Goal: Information Seeking & Learning: Learn about a topic

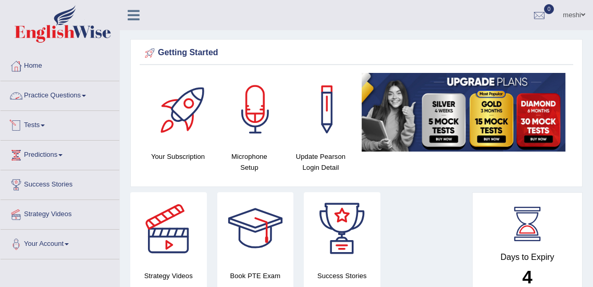
click at [56, 93] on link "Practice Questions" at bounding box center [60, 94] width 119 height 26
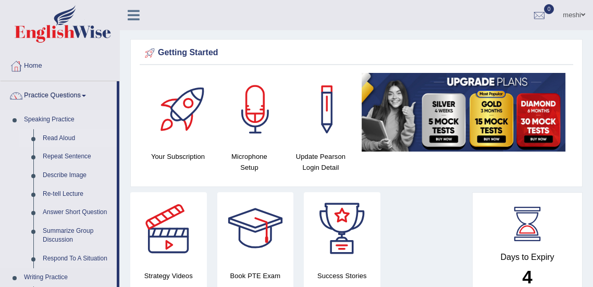
click at [63, 139] on link "Read Aloud" at bounding box center [77, 138] width 79 height 19
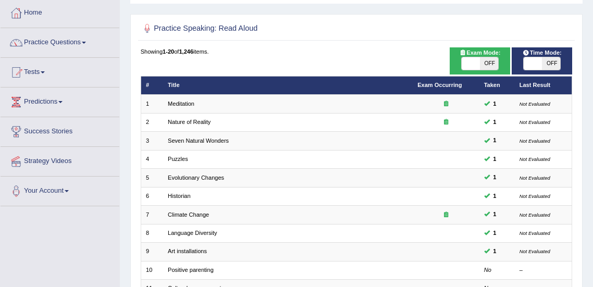
scroll to position [31, 0]
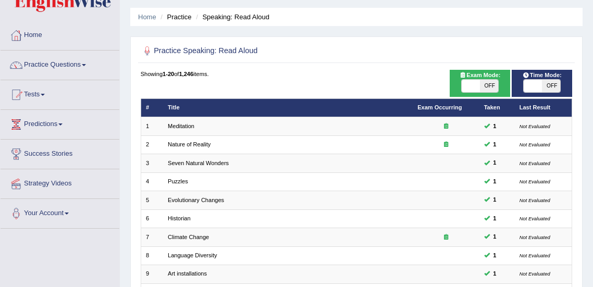
click at [488, 85] on span "OFF" at bounding box center [489, 86] width 18 height 12
checkbox input "true"
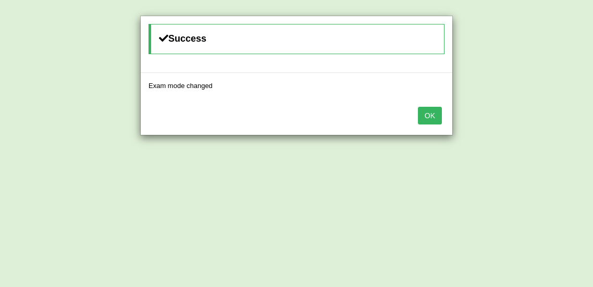
click at [428, 119] on button "OK" at bounding box center [430, 116] width 24 height 18
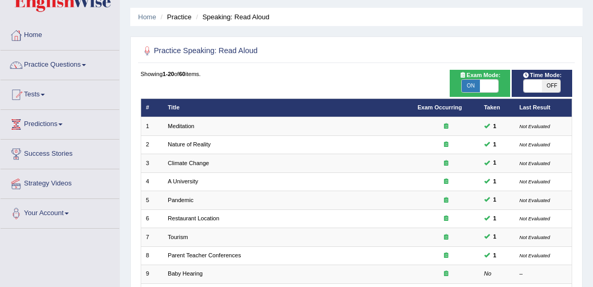
click at [548, 85] on span "OFF" at bounding box center [551, 86] width 18 height 12
checkbox input "true"
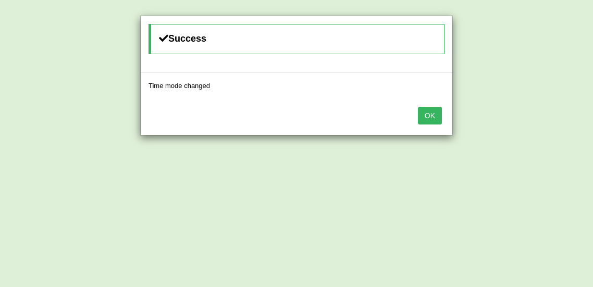
click at [433, 118] on button "OK" at bounding box center [430, 116] width 24 height 18
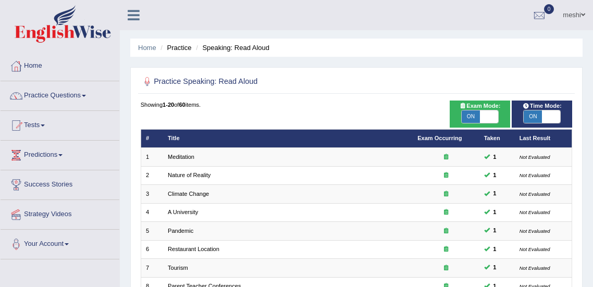
click at [34, 67] on link "Home" at bounding box center [60, 65] width 119 height 26
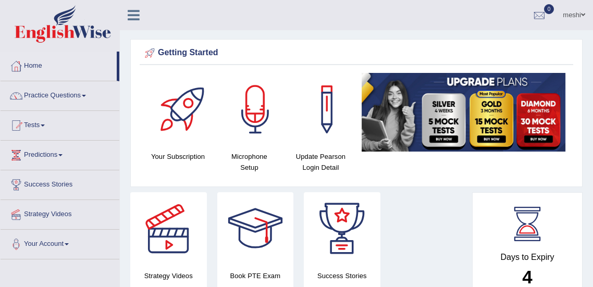
click at [55, 96] on link "Practice Questions" at bounding box center [60, 94] width 119 height 26
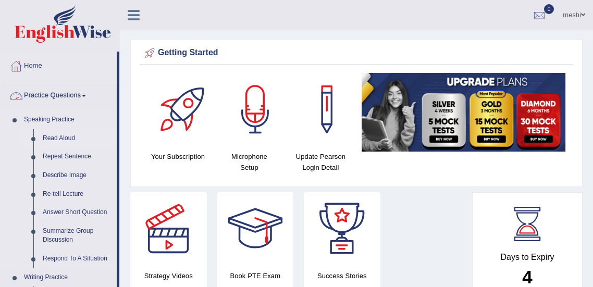
click at [62, 139] on link "Read Aloud" at bounding box center [77, 138] width 79 height 19
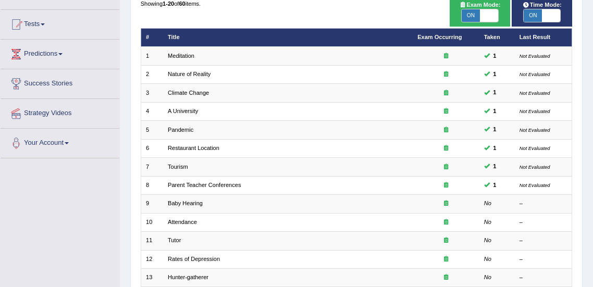
scroll to position [104, 0]
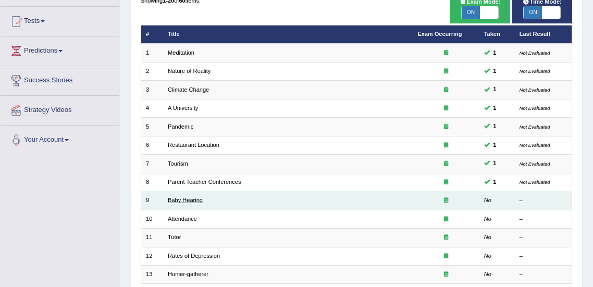
click at [178, 201] on link "Baby Hearing" at bounding box center [185, 200] width 35 height 6
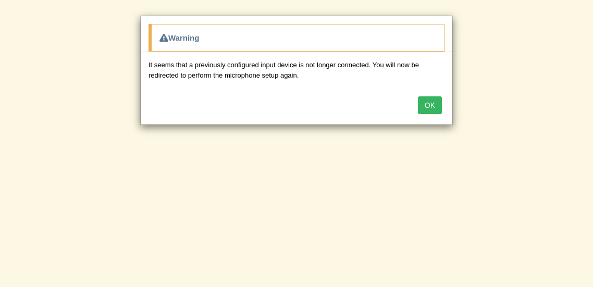
click at [426, 106] on button "OK" at bounding box center [430, 105] width 24 height 18
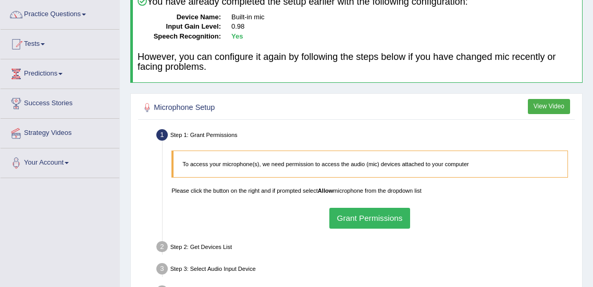
scroll to position [82, 0]
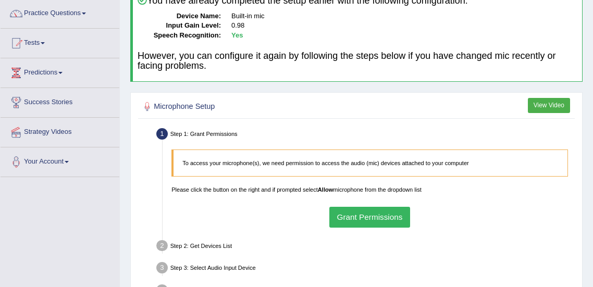
click at [368, 218] on button "Grant Permissions" at bounding box center [369, 217] width 81 height 20
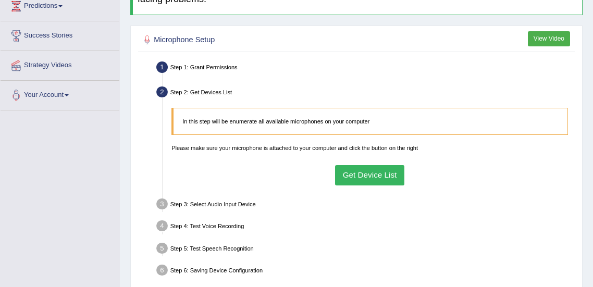
scroll to position [155, 0]
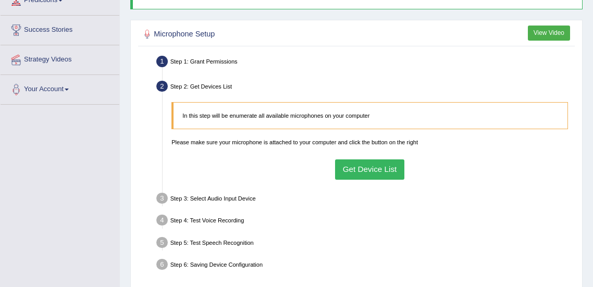
click at [382, 169] on button "Get Device List" at bounding box center [369, 169] width 69 height 20
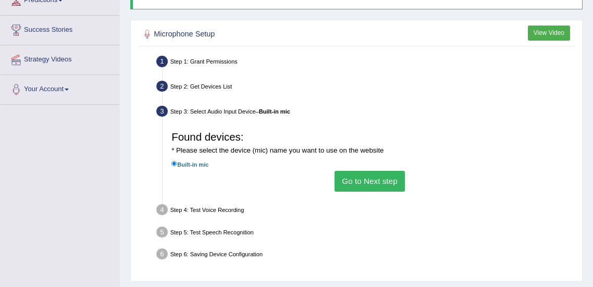
click at [377, 181] on button "Go to Next step" at bounding box center [369, 181] width 70 height 20
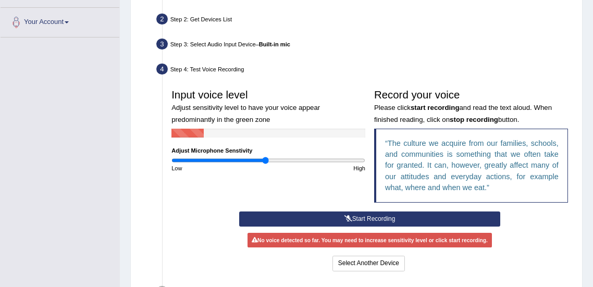
scroll to position [226, 0]
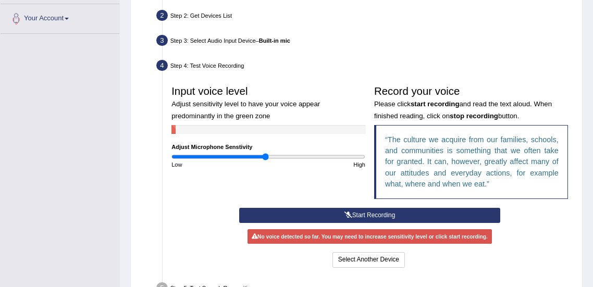
click at [452, 216] on button "Start Recording" at bounding box center [369, 215] width 261 height 15
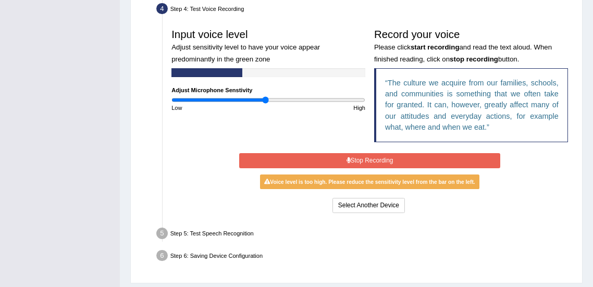
scroll to position [283, 0]
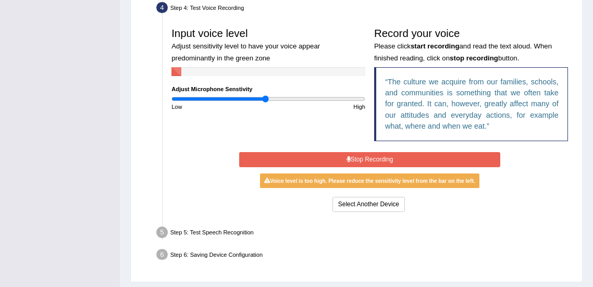
click at [373, 159] on button "Stop Recording" at bounding box center [369, 159] width 261 height 15
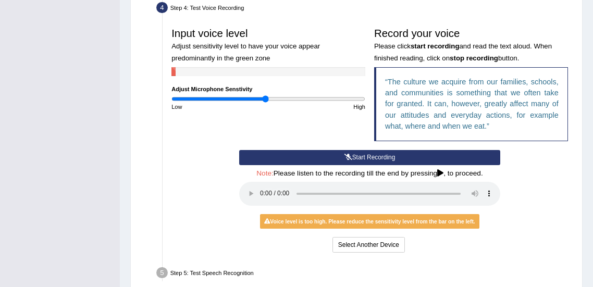
click at [536, 230] on div "Start Recording Stop Recording Note: Please listen to the recording till the en…" at bounding box center [369, 202] width 405 height 105
click at [392, 156] on button "Start Recording" at bounding box center [369, 157] width 261 height 15
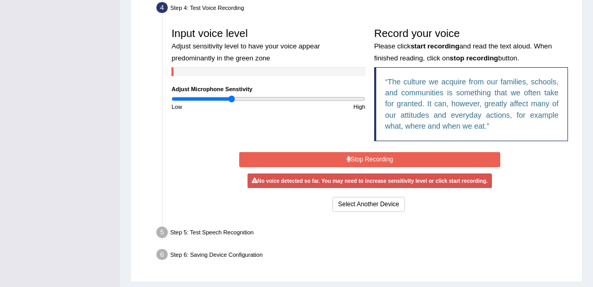
type input "0.62"
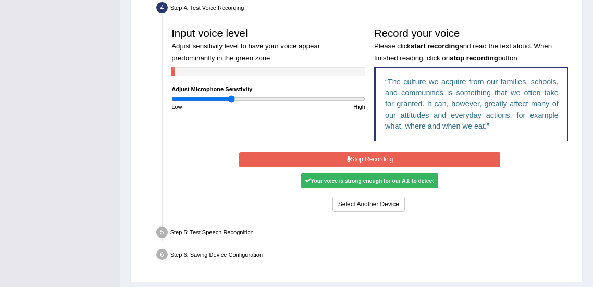
click at [430, 159] on button "Stop Recording" at bounding box center [369, 159] width 261 height 15
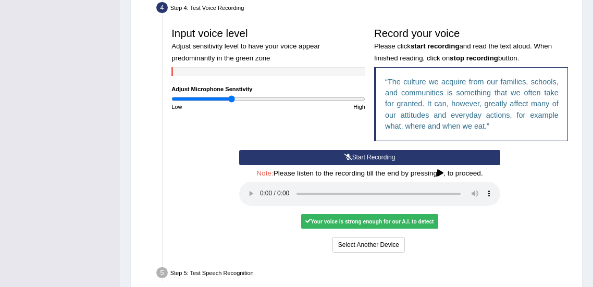
click at [384, 222] on div "Your voice is strong enough for our A.I. to detect" at bounding box center [369, 221] width 137 height 15
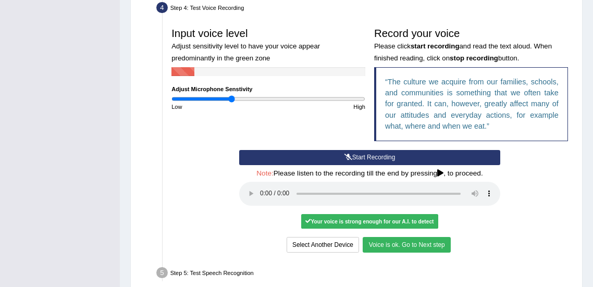
click at [395, 247] on button "Voice is ok. Go to Next step" at bounding box center [405, 244] width 87 height 15
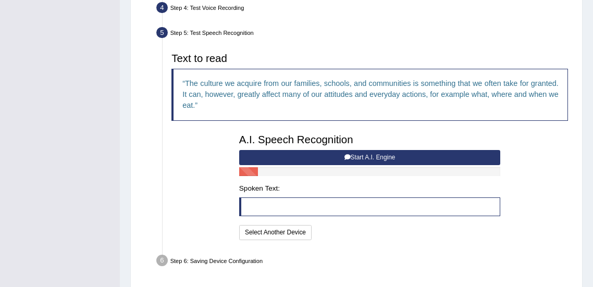
click at [416, 158] on button "Start A.I. Engine" at bounding box center [369, 157] width 261 height 15
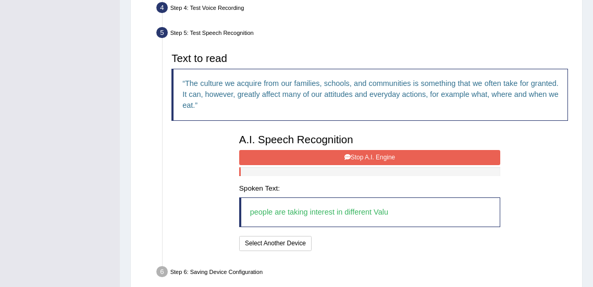
click at [418, 156] on button "Stop A.I. Engine" at bounding box center [369, 157] width 261 height 15
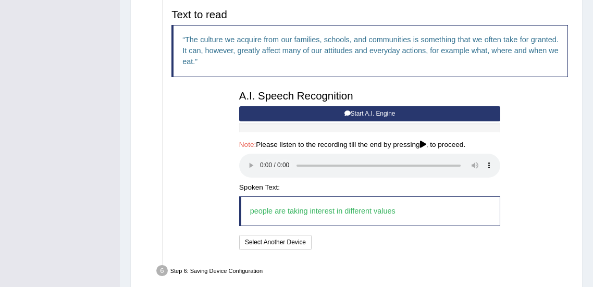
scroll to position [371, 0]
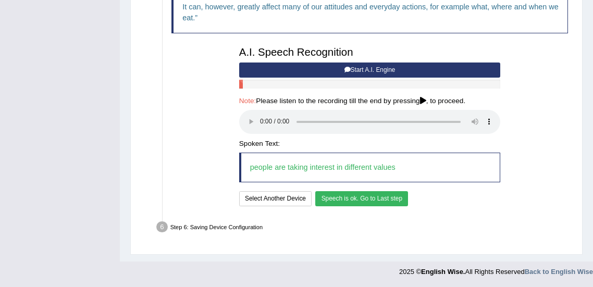
click at [374, 196] on button "Speech is ok. Go to Last step" at bounding box center [361, 198] width 93 height 15
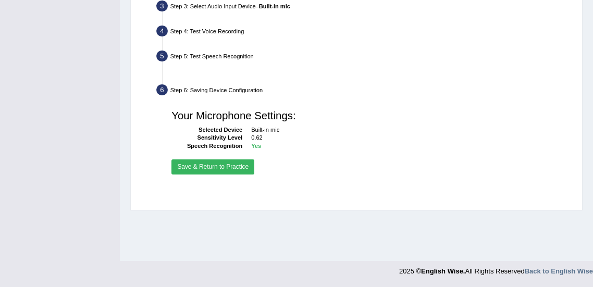
scroll to position [260, 0]
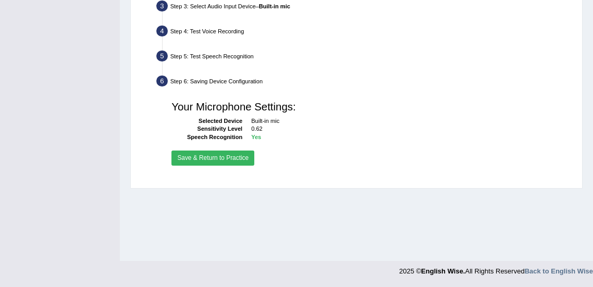
click at [214, 159] on button "Save & Return to Practice" at bounding box center [212, 158] width 83 height 15
click at [202, 156] on button "Save & Return to Practice" at bounding box center [212, 158] width 83 height 15
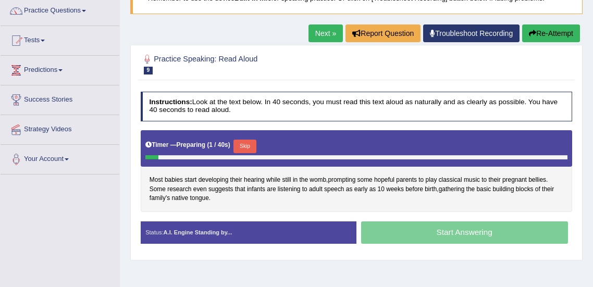
scroll to position [72, 0]
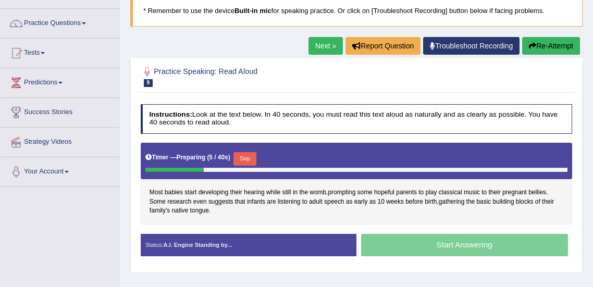
click at [540, 44] on button "Re-Attempt" at bounding box center [551, 46] width 58 height 18
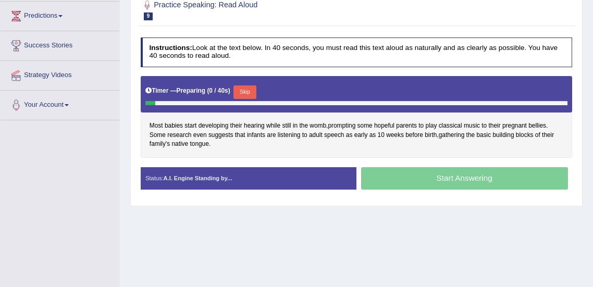
scroll to position [139, 0]
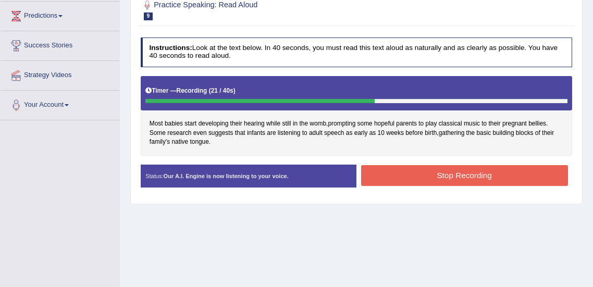
click at [490, 175] on button "Stop Recording" at bounding box center [464, 175] width 207 height 20
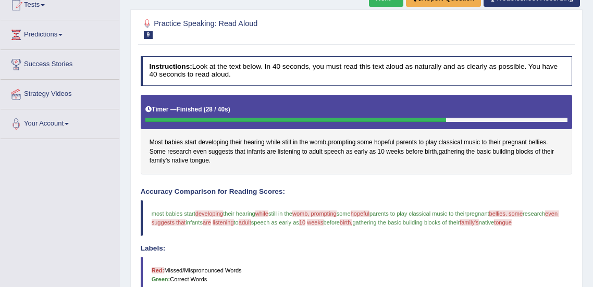
scroll to position [0, 0]
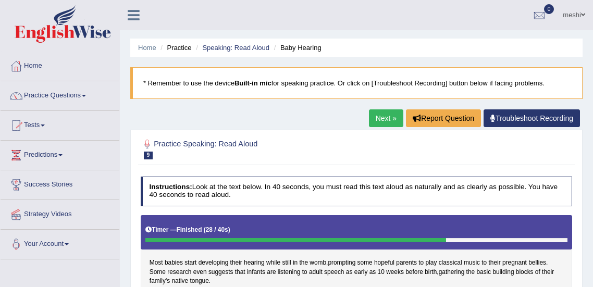
click at [378, 121] on link "Next »" at bounding box center [386, 118] width 34 height 18
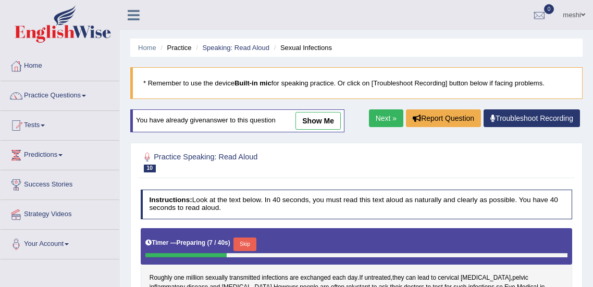
click at [57, 97] on link "Practice Questions" at bounding box center [60, 94] width 119 height 26
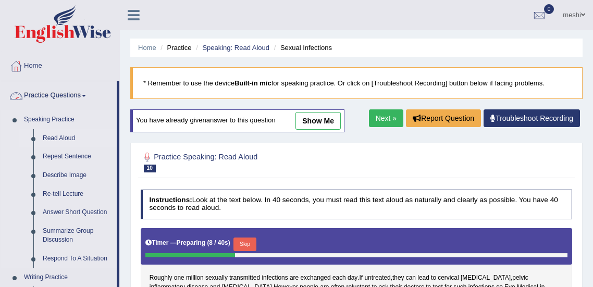
click at [59, 140] on link "Read Aloud" at bounding box center [77, 138] width 79 height 19
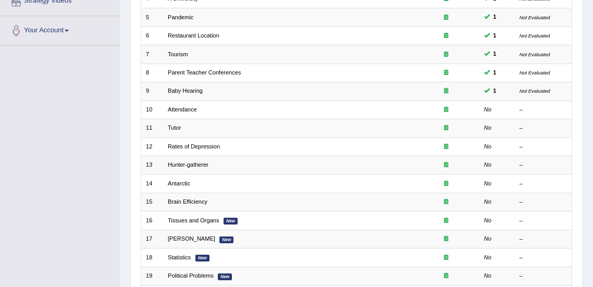
scroll to position [213, 0]
click at [6, 167] on div "Toggle navigation Home Practice Questions Speaking Practice Read Aloud Repeat S…" at bounding box center [296, 85] width 593 height 596
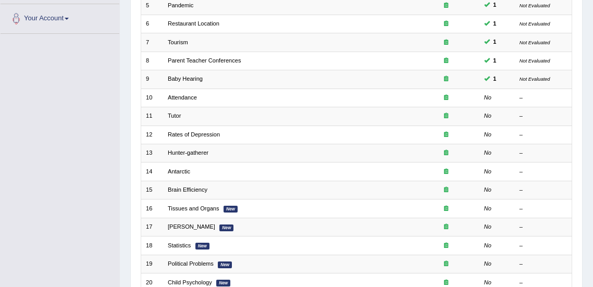
scroll to position [222, 0]
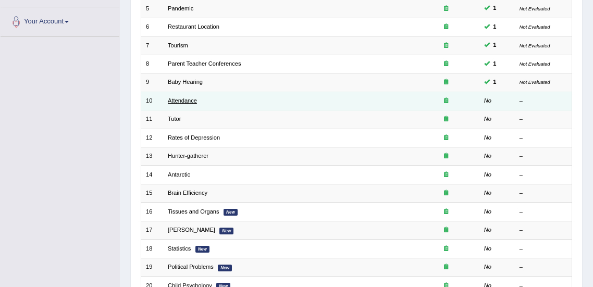
click at [183, 99] on link "Attendance" at bounding box center [182, 100] width 29 height 6
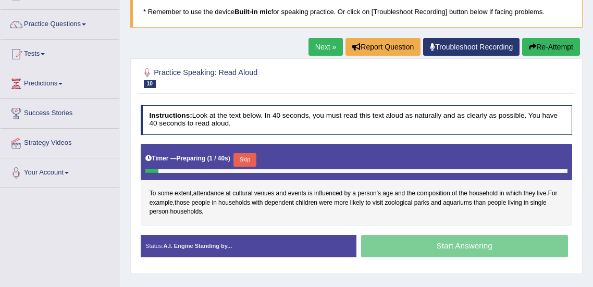
click at [551, 48] on button "Re-Attempt" at bounding box center [551, 47] width 58 height 18
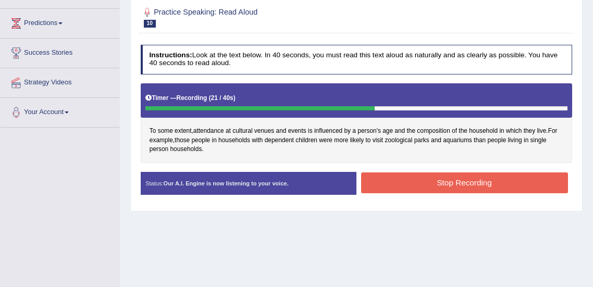
click at [492, 172] on button "Stop Recording" at bounding box center [464, 182] width 207 height 20
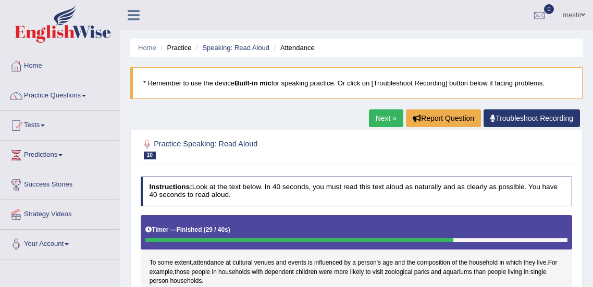
click at [86, 95] on span at bounding box center [84, 96] width 4 height 2
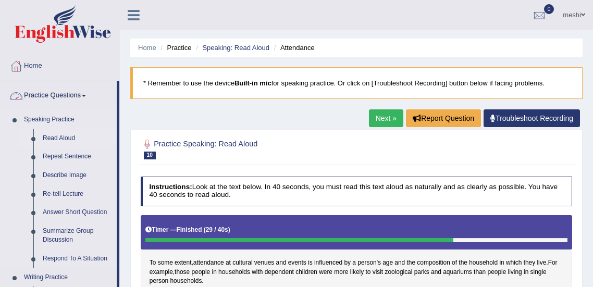
click at [57, 139] on link "Read Aloud" at bounding box center [77, 138] width 79 height 19
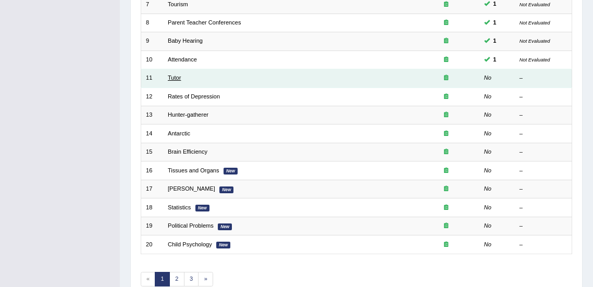
click at [176, 78] on link "Tutor" at bounding box center [174, 77] width 13 height 6
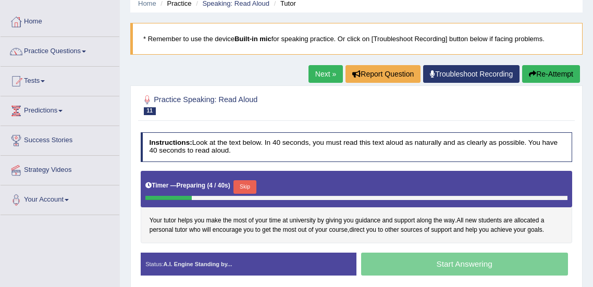
scroll to position [71, 0]
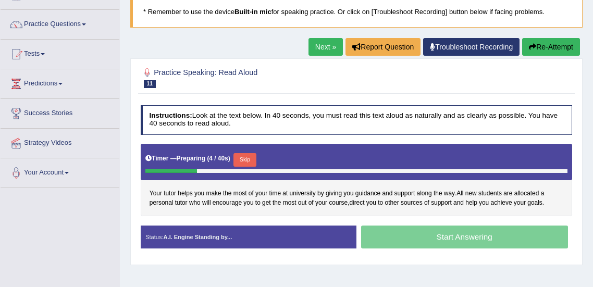
click at [544, 47] on button "Re-Attempt" at bounding box center [551, 47] width 58 height 18
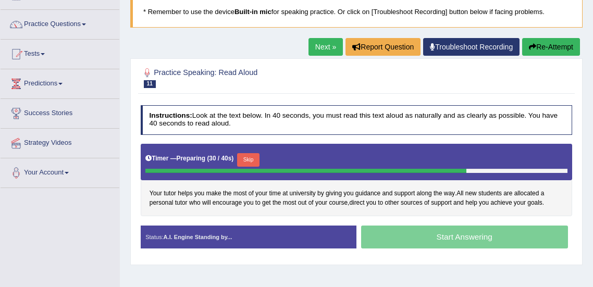
click at [244, 169] on div at bounding box center [305, 171] width 320 height 5
click at [245, 161] on button "Skip" at bounding box center [248, 160] width 22 height 14
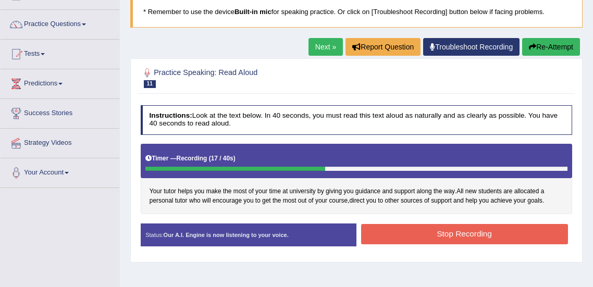
click at [533, 236] on button "Stop Recording" at bounding box center [464, 234] width 207 height 20
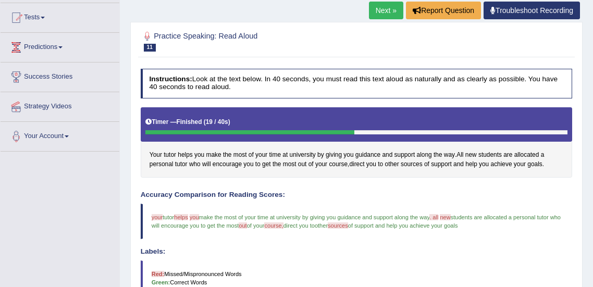
scroll to position [97, 0]
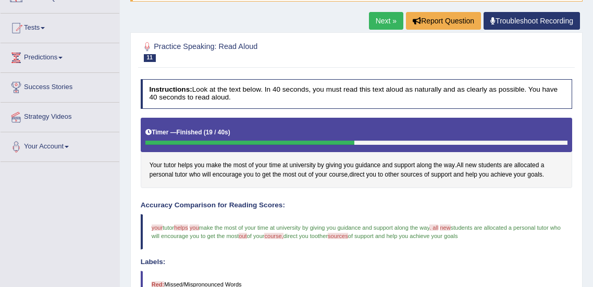
click at [379, 20] on link "Next »" at bounding box center [386, 21] width 34 height 18
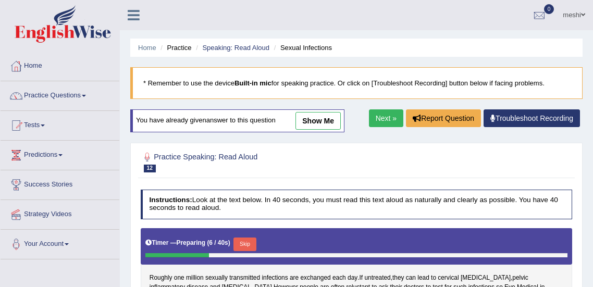
click at [57, 94] on link "Practice Questions" at bounding box center [60, 94] width 119 height 26
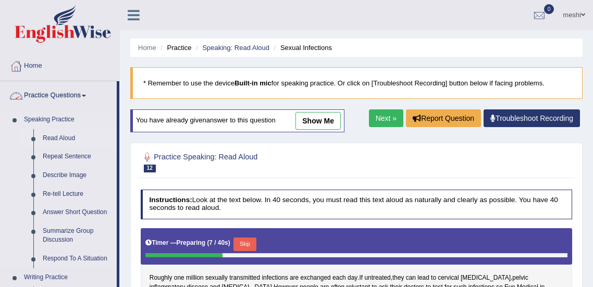
click at [60, 139] on link "Read Aloud" at bounding box center [77, 138] width 79 height 19
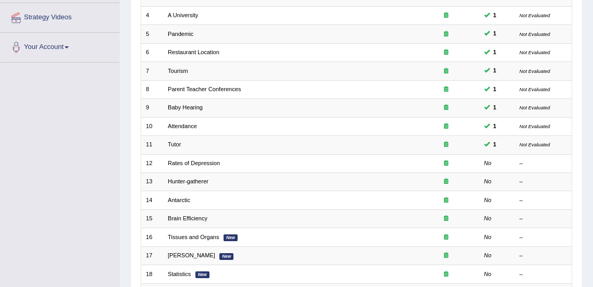
scroll to position [200, 0]
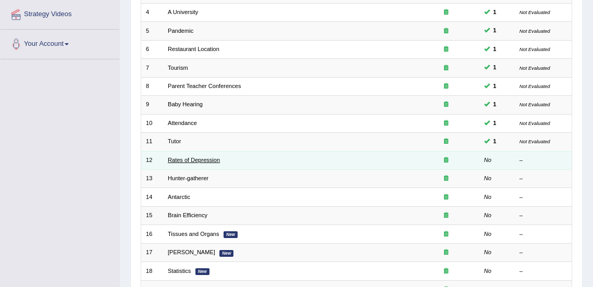
click at [199, 157] on link "Rates of Depression" at bounding box center [194, 160] width 52 height 6
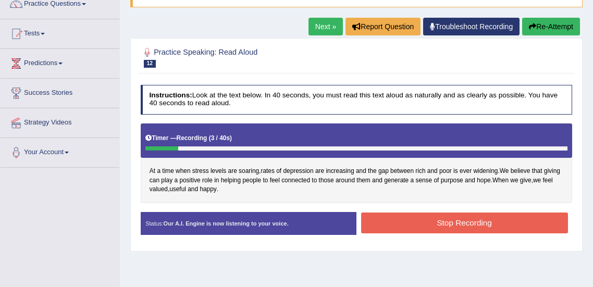
scroll to position [91, 0]
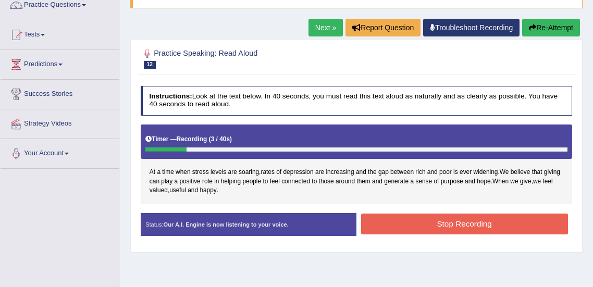
click at [550, 29] on button "Re-Attempt" at bounding box center [551, 28] width 58 height 18
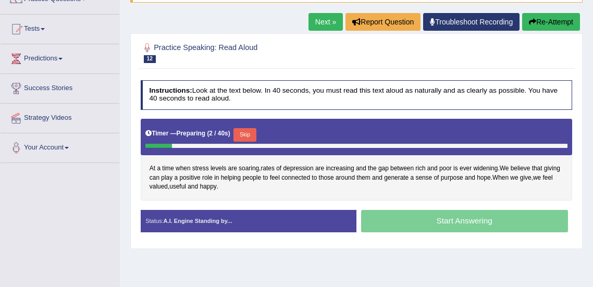
click at [552, 18] on button "Re-Attempt" at bounding box center [551, 22] width 58 height 18
click at [545, 24] on button "Re-Attempt" at bounding box center [551, 22] width 58 height 18
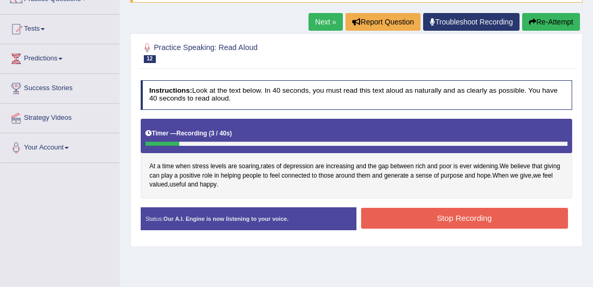
click at [543, 28] on button "Re-Attempt" at bounding box center [551, 22] width 58 height 18
click at [546, 21] on button "Re-Attempt" at bounding box center [551, 22] width 58 height 18
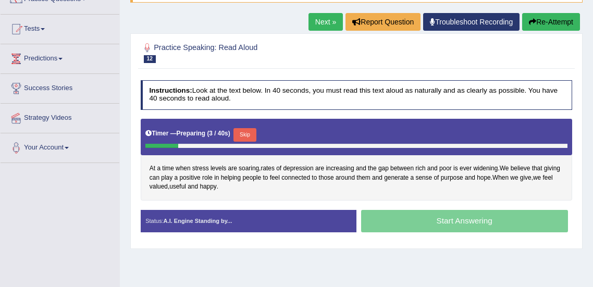
scroll to position [91, 0]
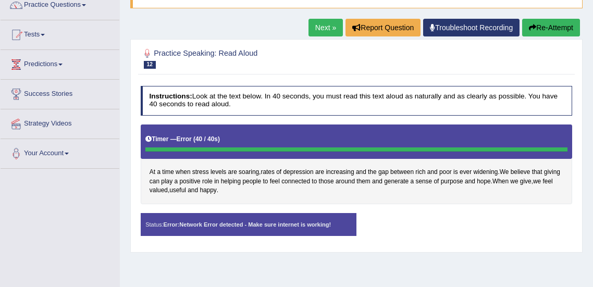
click at [538, 28] on button "Re-Attempt" at bounding box center [551, 28] width 58 height 18
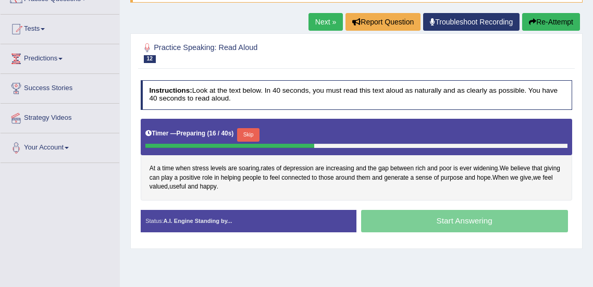
scroll to position [91, 0]
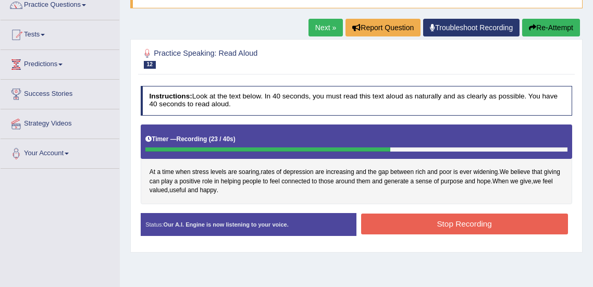
click at [492, 214] on button "Stop Recording" at bounding box center [464, 224] width 207 height 20
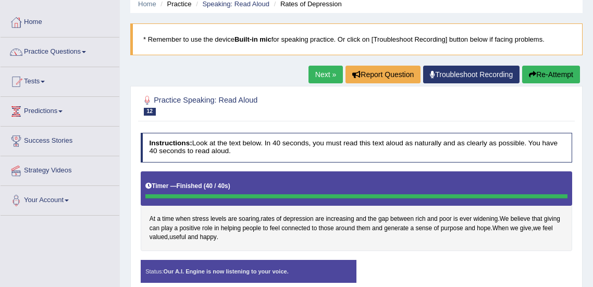
scroll to position [49, 0]
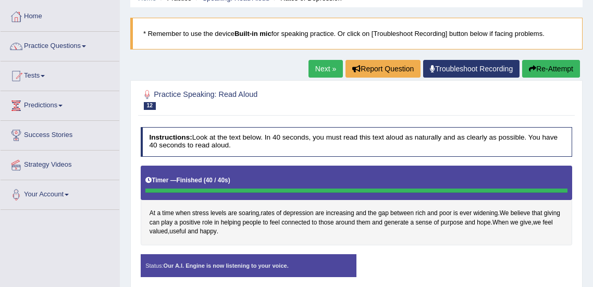
click at [551, 81] on div "Practice Speaking: Read Aloud 12 Rates of Depression Instructions: Look at the …" at bounding box center [356, 187] width 452 height 214
click at [540, 70] on button "Re-Attempt" at bounding box center [551, 69] width 58 height 18
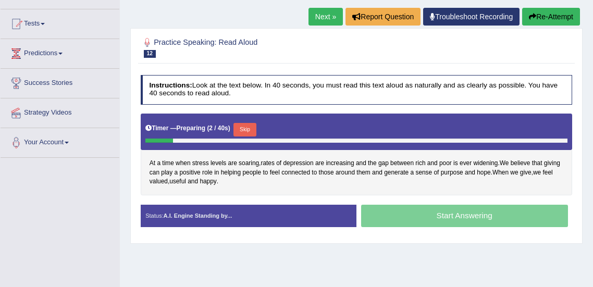
scroll to position [102, 0]
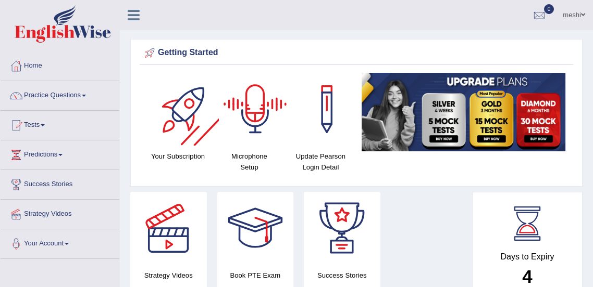
click at [68, 94] on link "Practice Questions" at bounding box center [60, 94] width 119 height 26
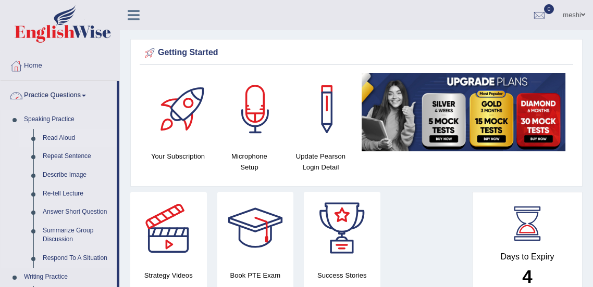
click at [59, 138] on link "Read Aloud" at bounding box center [77, 138] width 79 height 19
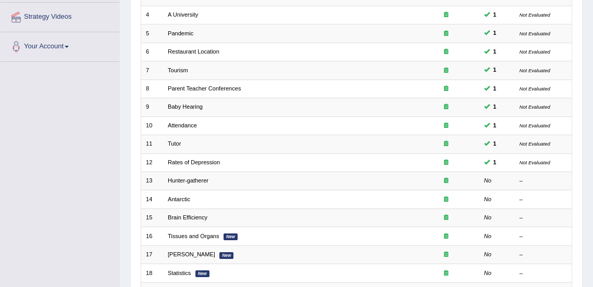
scroll to position [201, 0]
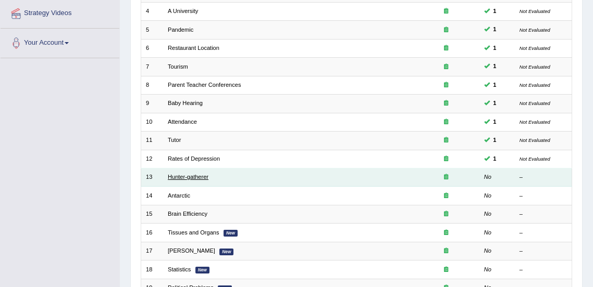
click at [185, 175] on link "Hunter-gatherer" at bounding box center [188, 177] width 41 height 6
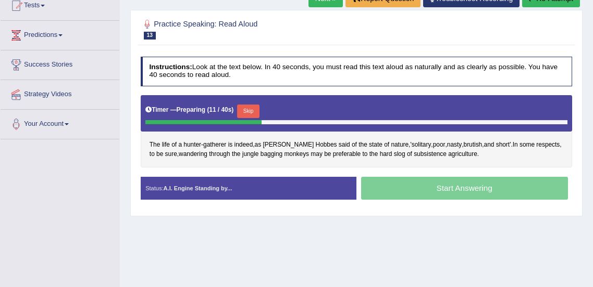
scroll to position [123, 0]
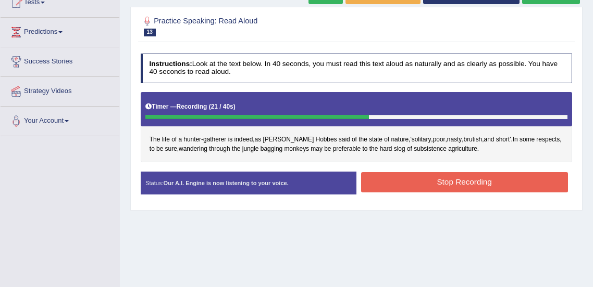
click at [448, 184] on button "Stop Recording" at bounding box center [464, 182] width 207 height 20
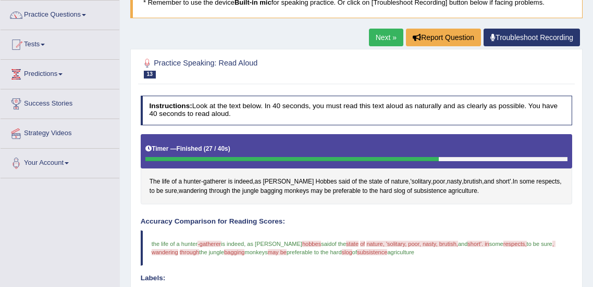
scroll to position [0, 0]
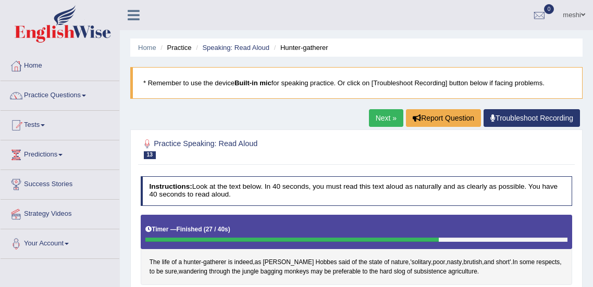
click at [59, 97] on link "Practice Questions" at bounding box center [60, 94] width 119 height 26
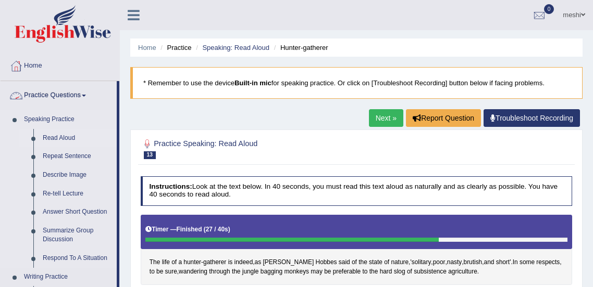
click at [59, 139] on link "Read Aloud" at bounding box center [77, 138] width 79 height 19
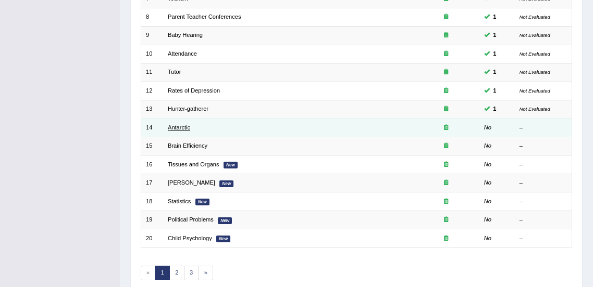
click at [177, 127] on link "Antarctic" at bounding box center [179, 127] width 22 height 6
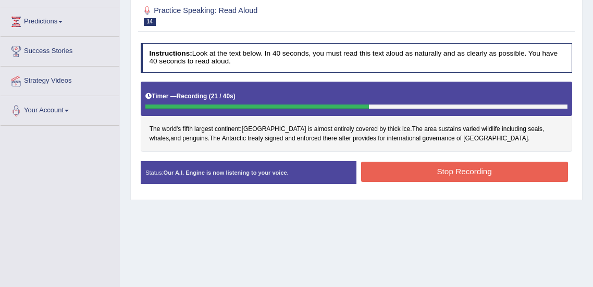
click at [516, 169] on button "Stop Recording" at bounding box center [464, 172] width 207 height 20
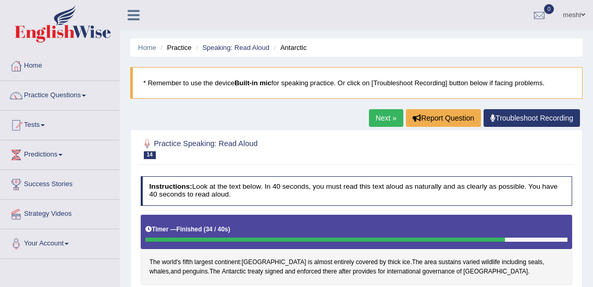
click at [61, 92] on link "Practice Questions" at bounding box center [60, 94] width 119 height 26
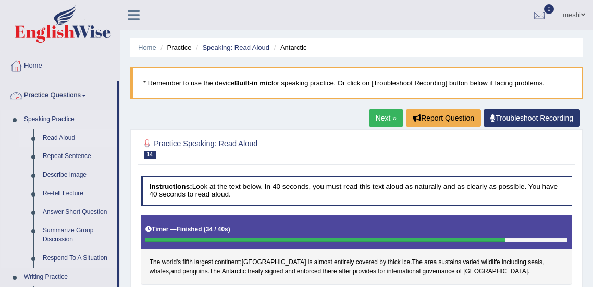
click at [55, 137] on link "Read Aloud" at bounding box center [77, 138] width 79 height 19
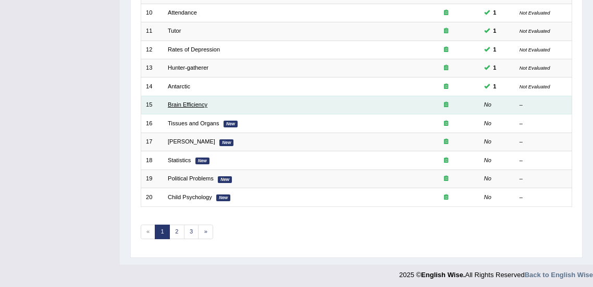
click at [185, 104] on link "Brain Efficiency" at bounding box center [188, 105] width 40 height 6
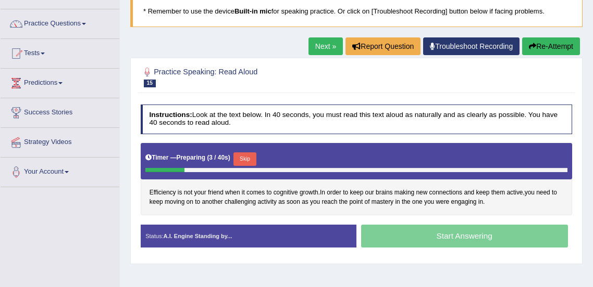
scroll to position [76, 0]
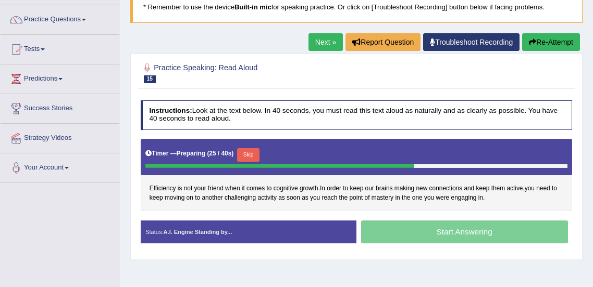
click at [243, 156] on button "Skip" at bounding box center [248, 155] width 22 height 14
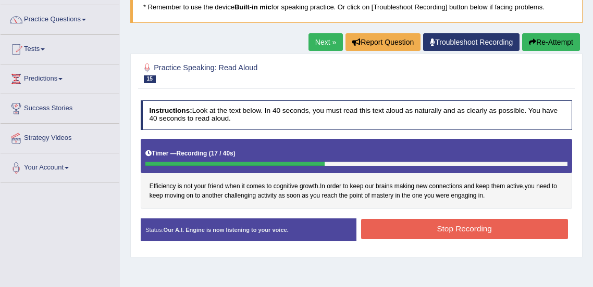
click at [521, 232] on button "Stop Recording" at bounding box center [464, 229] width 207 height 20
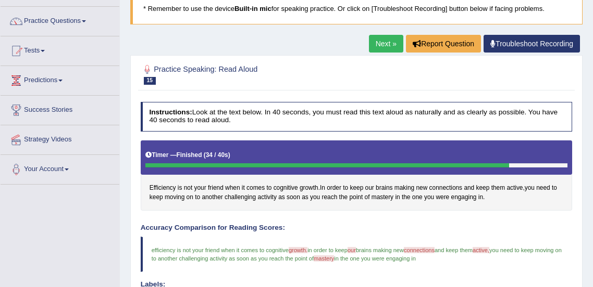
scroll to position [0, 0]
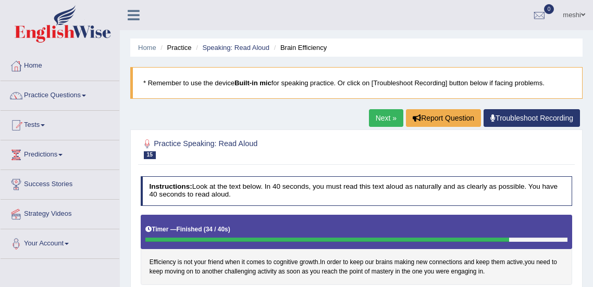
click at [68, 96] on link "Practice Questions" at bounding box center [60, 94] width 119 height 26
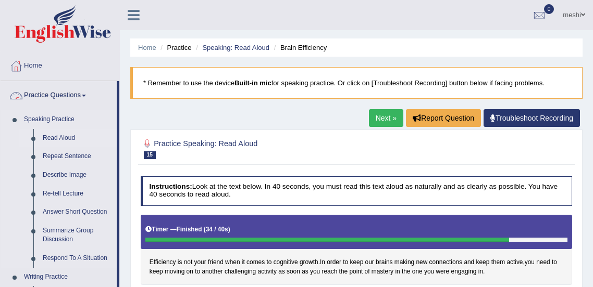
click at [65, 140] on link "Read Aloud" at bounding box center [77, 138] width 79 height 19
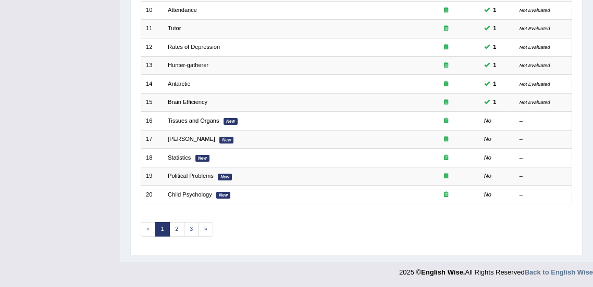
scroll to position [313, 0]
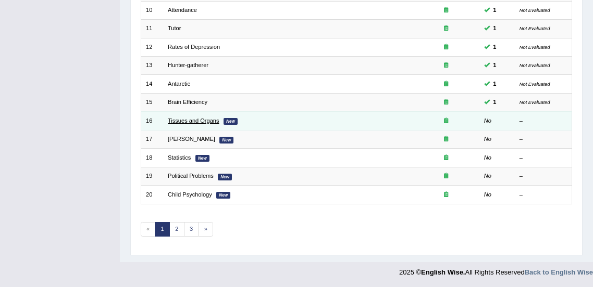
click at [197, 121] on link "Tissues and Organs" at bounding box center [193, 121] width 51 height 6
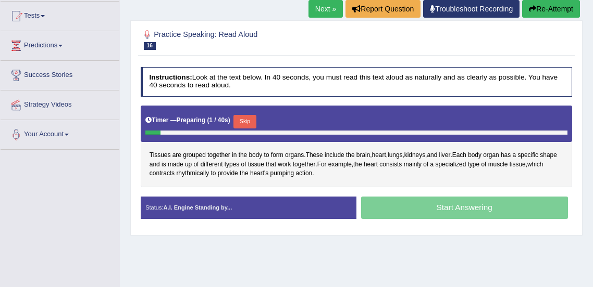
scroll to position [110, 0]
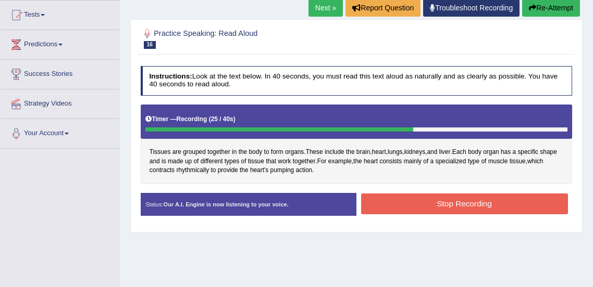
click at [515, 202] on button "Stop Recording" at bounding box center [464, 204] width 207 height 20
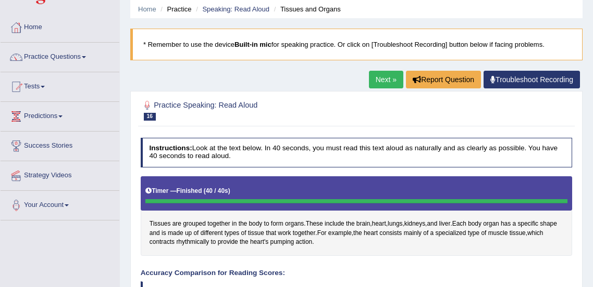
scroll to position [0, 0]
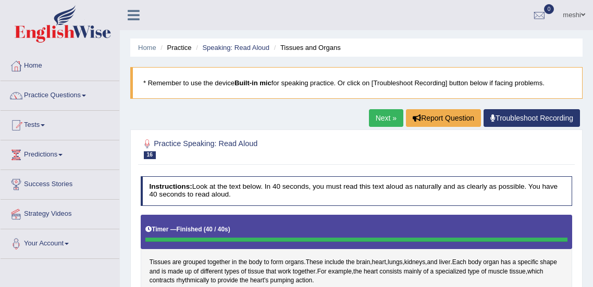
click at [66, 94] on link "Practice Questions" at bounding box center [60, 94] width 119 height 26
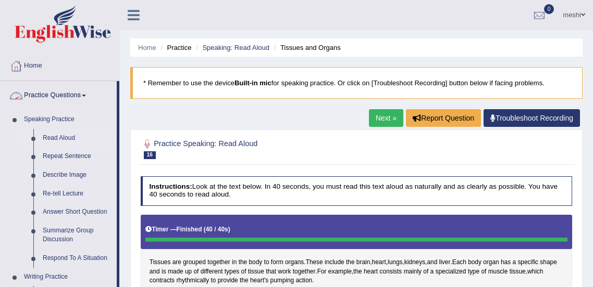
click at [57, 138] on link "Read Aloud" at bounding box center [77, 138] width 79 height 19
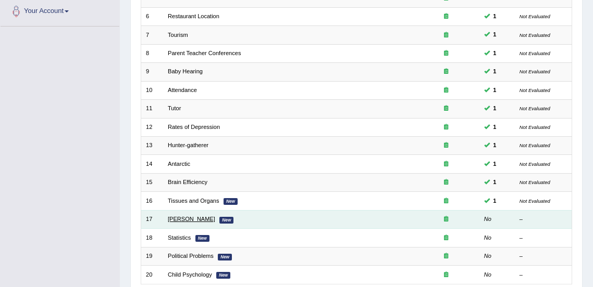
click at [195, 218] on link "[PERSON_NAME]" at bounding box center [191, 219] width 47 height 6
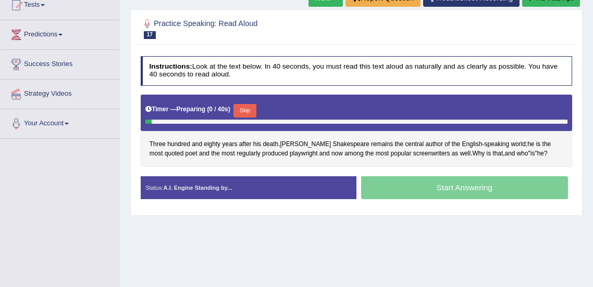
scroll to position [120, 0]
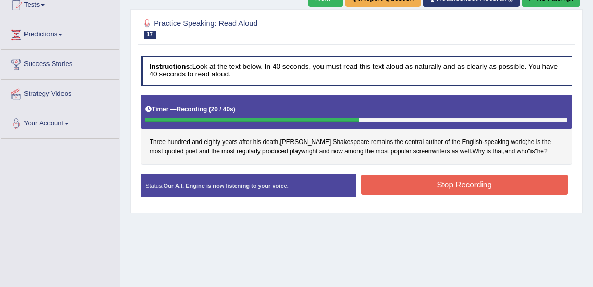
click at [466, 187] on button "Stop Recording" at bounding box center [464, 185] width 207 height 20
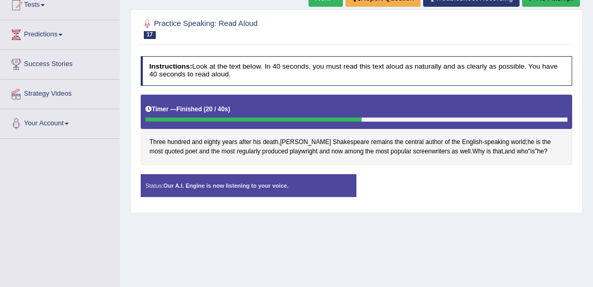
click at [473, 175] on div "Stop Recording" at bounding box center [464, 175] width 216 height 1
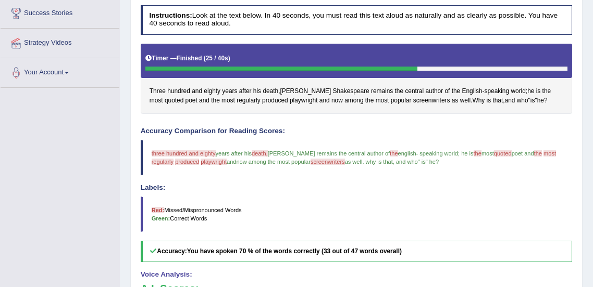
scroll to position [0, 0]
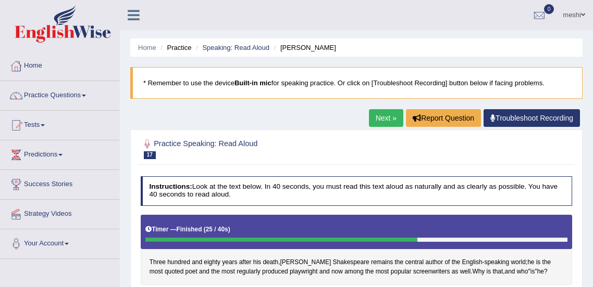
click at [78, 96] on link "Practice Questions" at bounding box center [60, 94] width 119 height 26
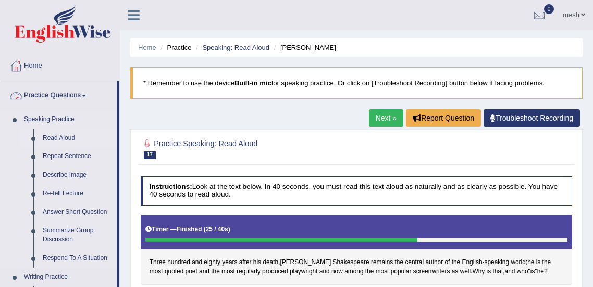
click at [65, 137] on link "Read Aloud" at bounding box center [77, 138] width 79 height 19
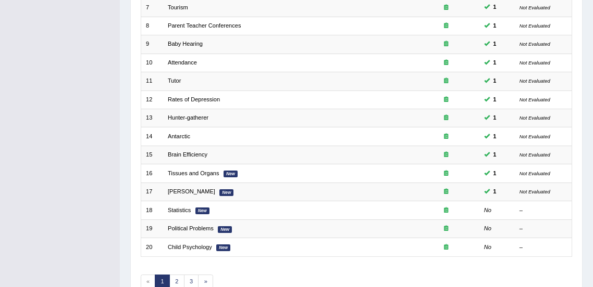
scroll to position [261, 0]
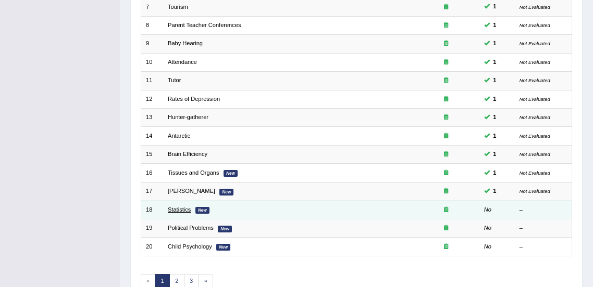
click at [183, 209] on link "Statistics" at bounding box center [179, 210] width 23 height 6
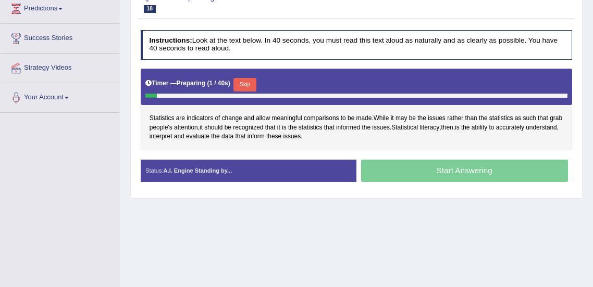
scroll to position [146, 0]
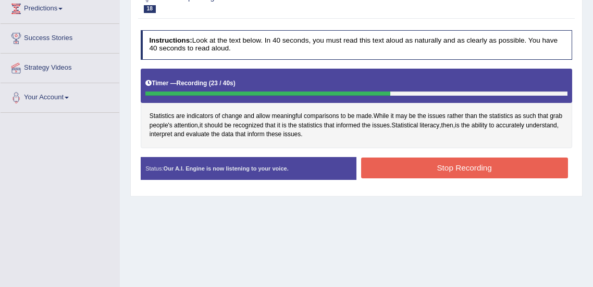
click at [508, 169] on button "Stop Recording" at bounding box center [464, 168] width 207 height 20
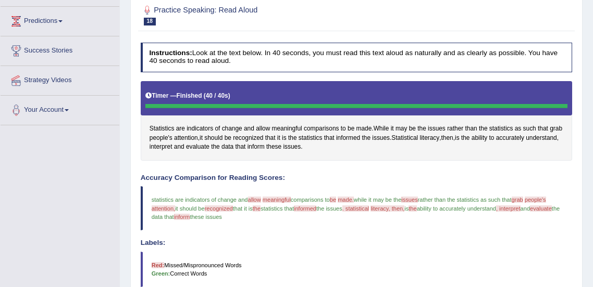
scroll to position [0, 0]
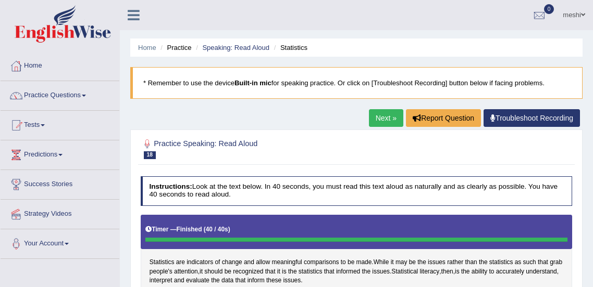
click at [51, 93] on link "Practice Questions" at bounding box center [60, 94] width 119 height 26
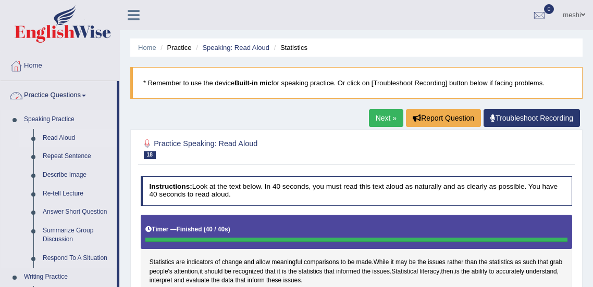
click at [60, 139] on link "Read Aloud" at bounding box center [77, 138] width 79 height 19
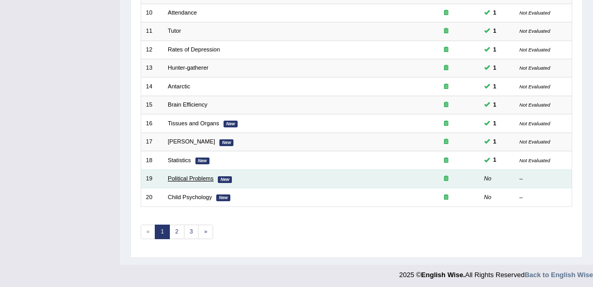
click at [184, 178] on link "Political Problems" at bounding box center [191, 179] width 46 height 6
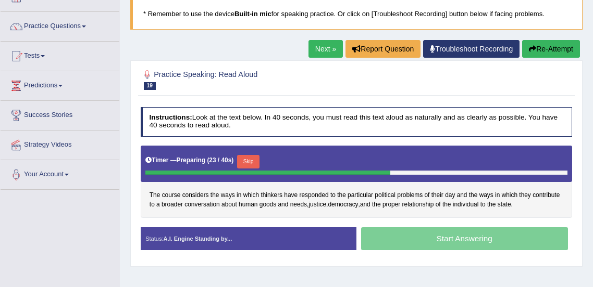
scroll to position [69, 0]
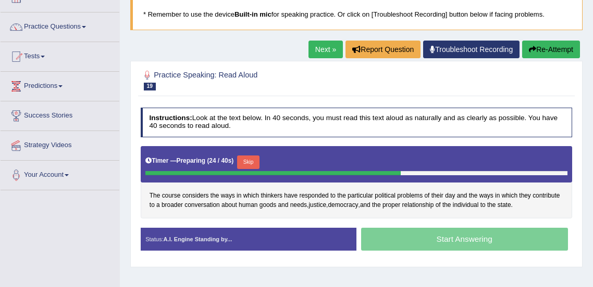
click at [250, 161] on button "Skip" at bounding box center [248, 163] width 22 height 14
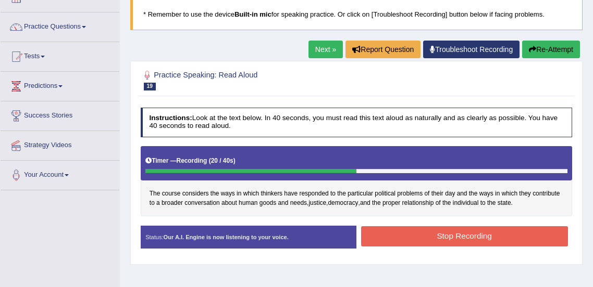
click at [525, 235] on button "Stop Recording" at bounding box center [464, 237] width 207 height 20
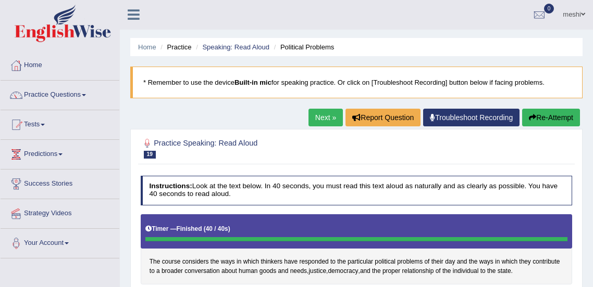
scroll to position [0, 0]
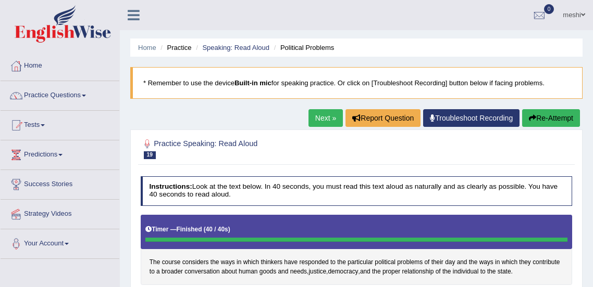
click at [72, 93] on link "Practice Questions" at bounding box center [60, 94] width 119 height 26
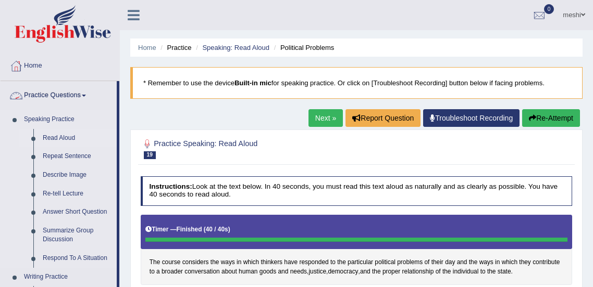
click at [61, 135] on link "Read Aloud" at bounding box center [77, 138] width 79 height 19
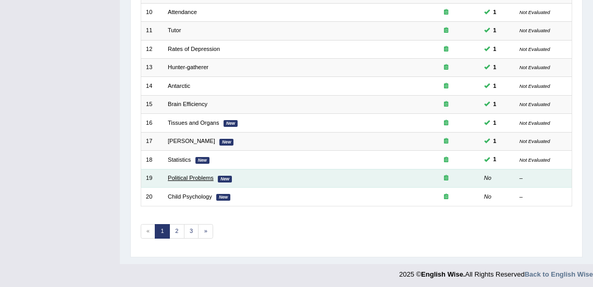
click at [194, 175] on link "Political Problems" at bounding box center [191, 178] width 46 height 6
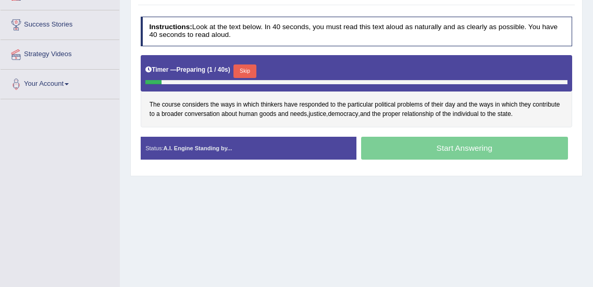
click at [244, 70] on button "Skip" at bounding box center [244, 72] width 22 height 14
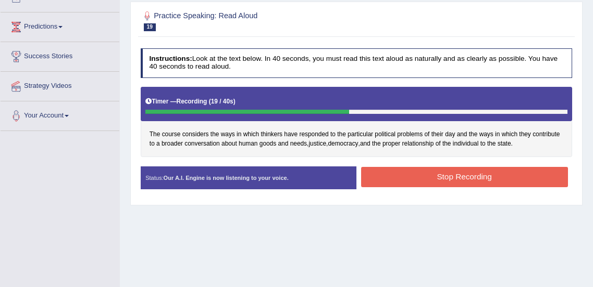
scroll to position [128, 0]
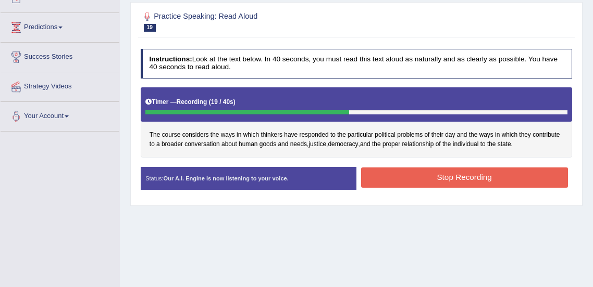
click at [457, 171] on button "Stop Recording" at bounding box center [464, 178] width 207 height 20
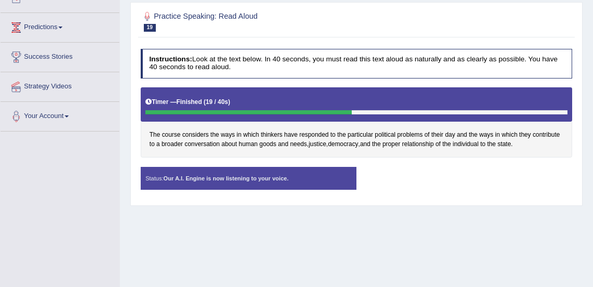
click at [463, 178] on div "Status: Our A.I. Engine is now listening to your voice. Start Answering Stop Re…" at bounding box center [357, 183] width 432 height 32
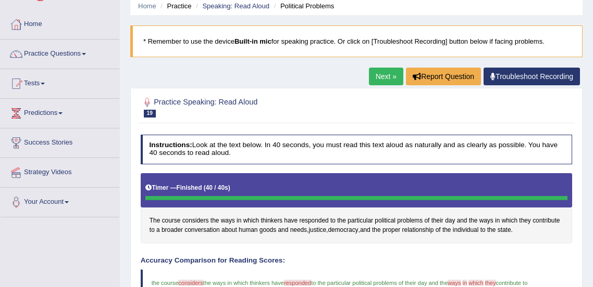
scroll to position [0, 0]
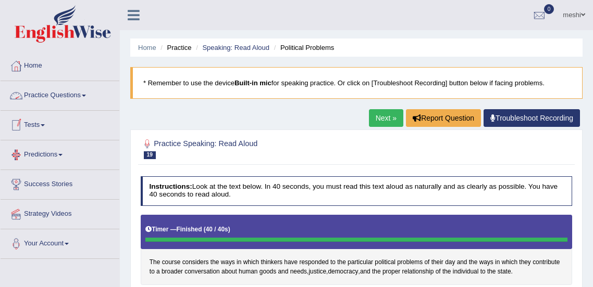
click at [67, 99] on link "Practice Questions" at bounding box center [60, 94] width 119 height 26
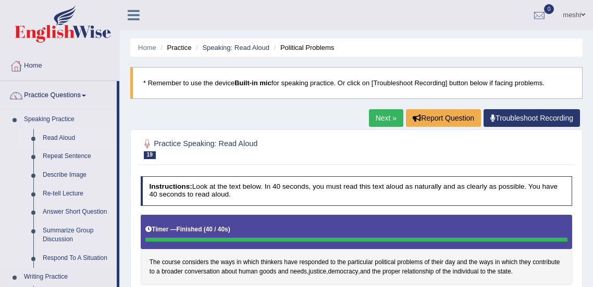
click at [63, 134] on link "Read Aloud" at bounding box center [77, 138] width 79 height 19
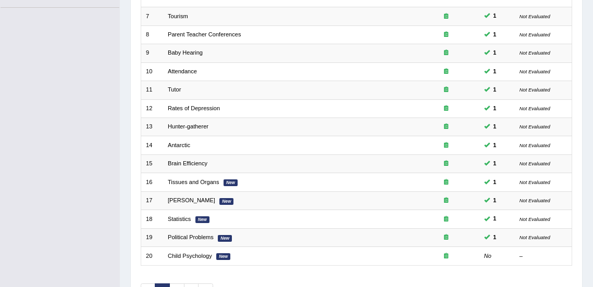
scroll to position [313, 0]
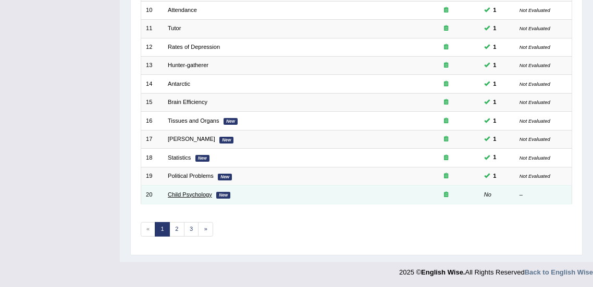
click at [190, 194] on link "Child Psychology" at bounding box center [190, 195] width 44 height 6
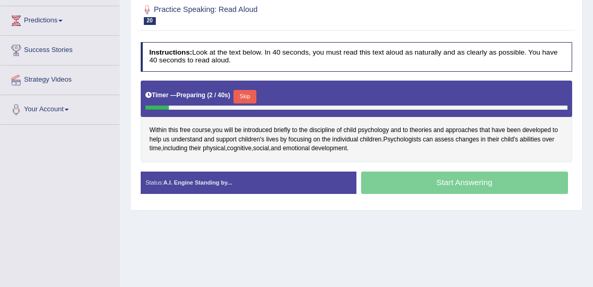
scroll to position [137, 0]
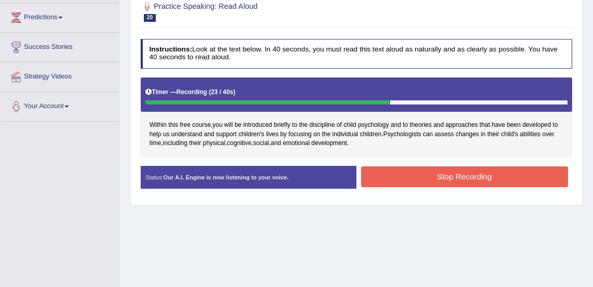
click at [490, 177] on button "Stop Recording" at bounding box center [464, 177] width 207 height 20
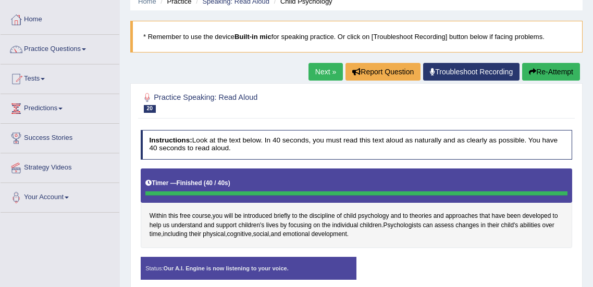
scroll to position [0, 0]
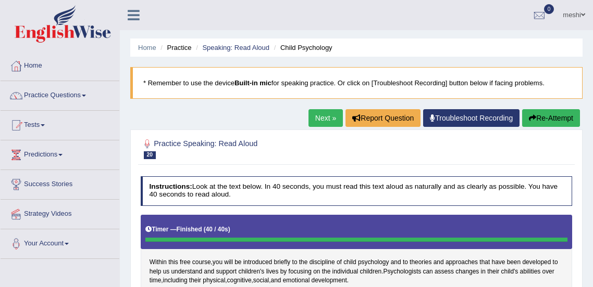
click at [530, 239] on div at bounding box center [356, 240] width 422 height 5
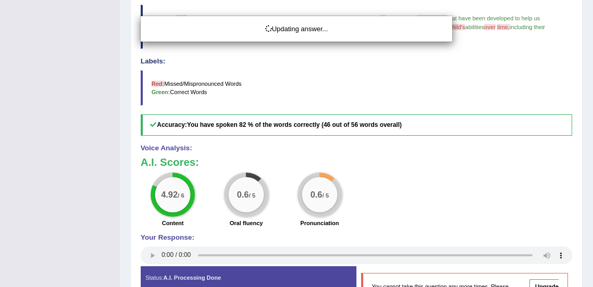
scroll to position [317, 0]
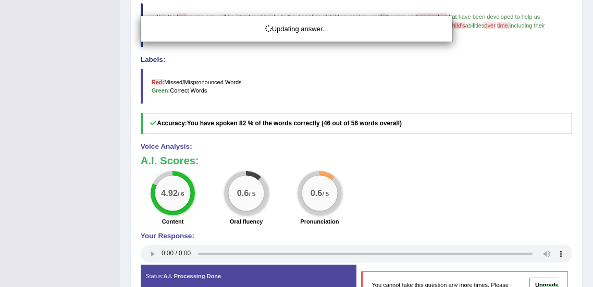
click at [496, 172] on div "Updating answer..." at bounding box center [296, 143] width 593 height 287
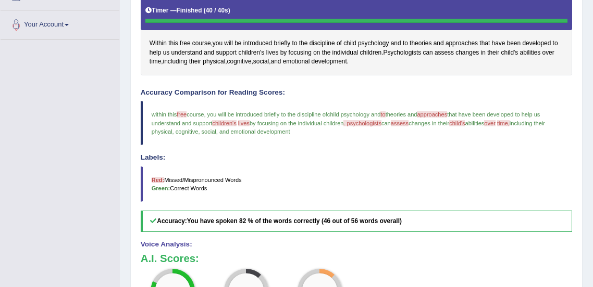
scroll to position [0, 0]
